Goal: Find specific page/section

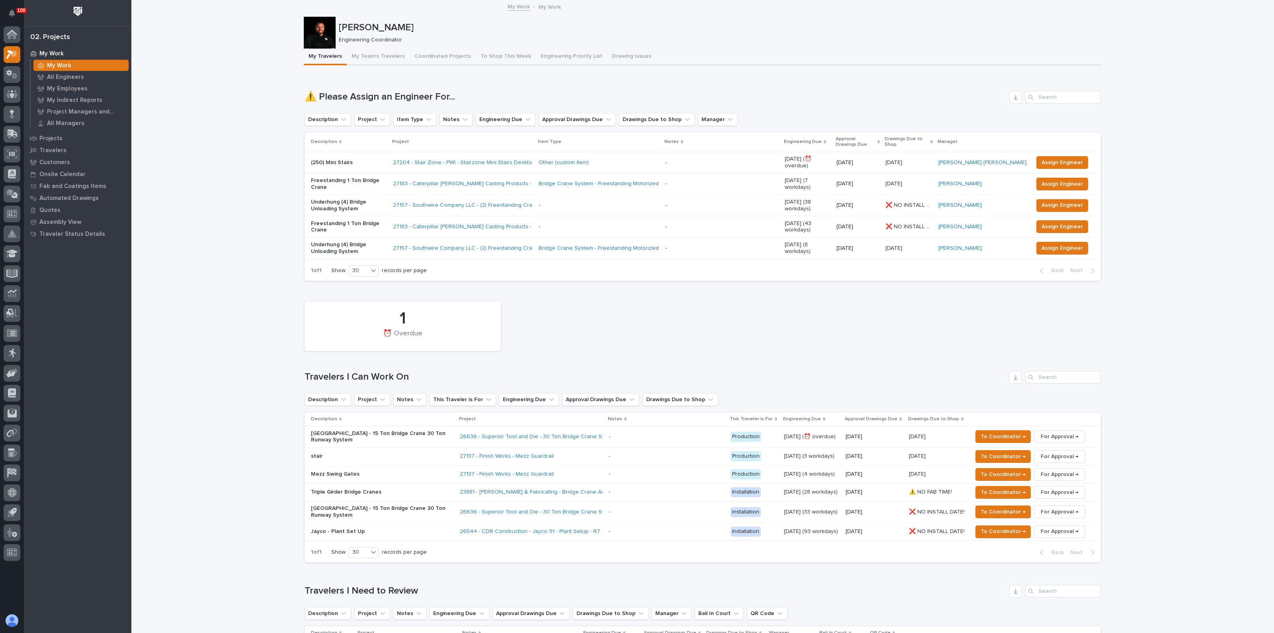
click at [343, 177] on p "Freestanding 1 Ton Bridge Crane" at bounding box center [349, 184] width 76 height 14
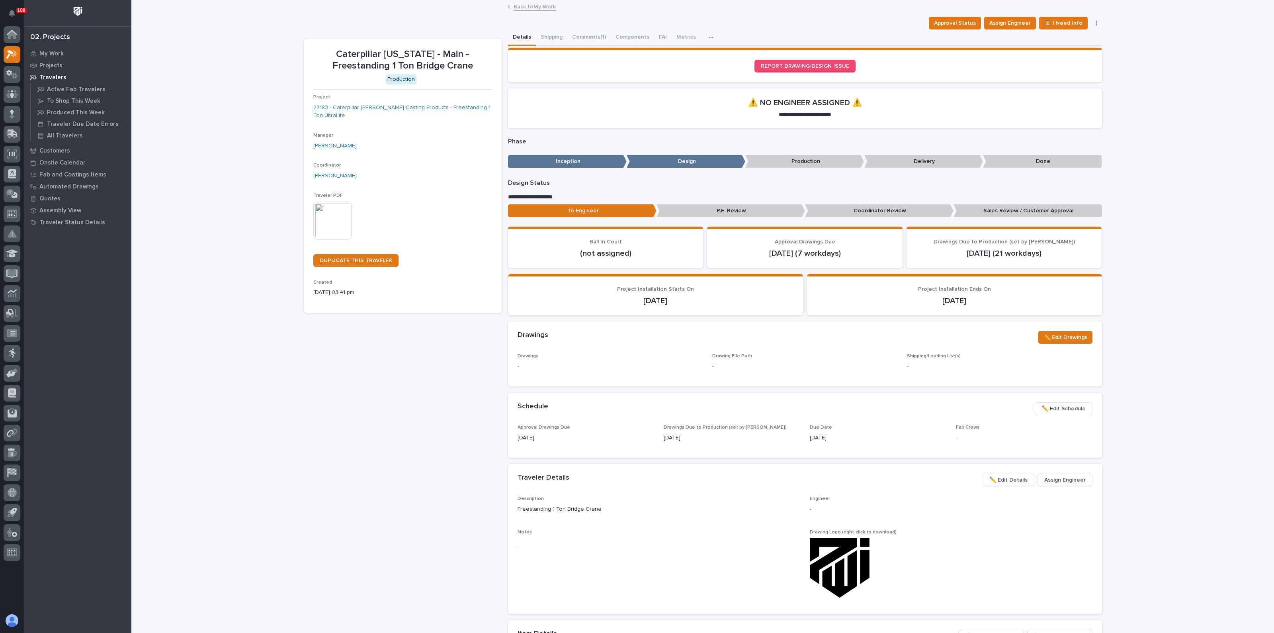
click at [455, 379] on div "Caterpillar [US_STATE] - Main - Freestanding 1 Ton Bridge Crane Production Proj…" at bounding box center [403, 446] width 198 height 814
drag, startPoint x: 455, startPoint y: 379, endPoint x: 440, endPoint y: 375, distance: 15.6
click at [453, 381] on div "Caterpillar [US_STATE] - Main - Freestanding 1 Ton Bridge Crane Production Proj…" at bounding box center [403, 446] width 198 height 814
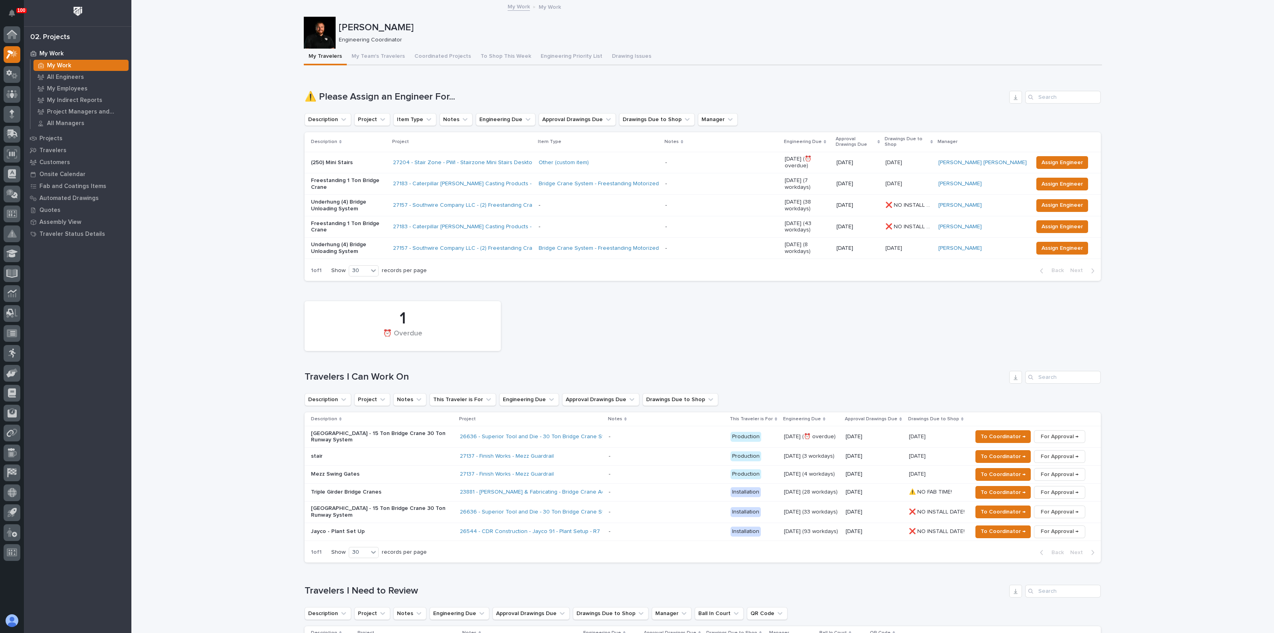
click at [335, 453] on p "stair" at bounding box center [380, 456] width 139 height 7
